Goal: Obtain resource: Download file/media

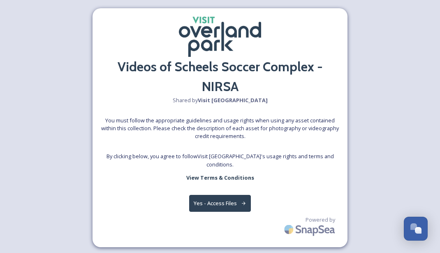
click at [216, 200] on button "Yes - Access Files" at bounding box center [220, 203] width 62 height 17
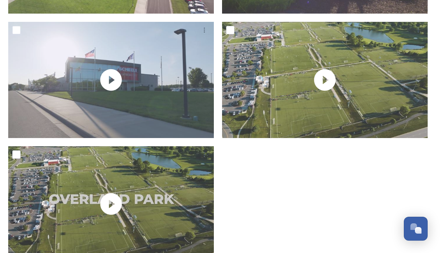
scroll to position [82, 0]
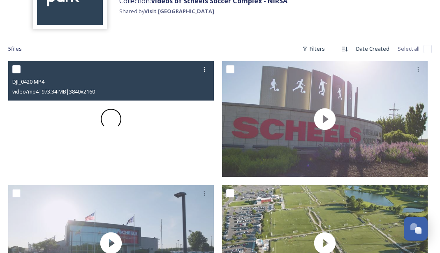
click at [116, 121] on span at bounding box center [111, 119] width 21 height 21
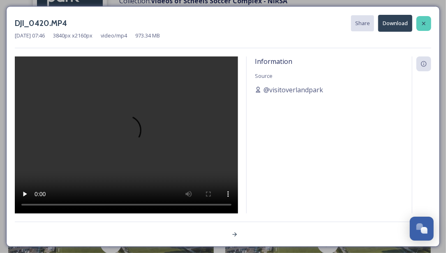
click at [423, 21] on icon at bounding box center [424, 23] width 7 height 7
